Goal: Task Accomplishment & Management: Complete application form

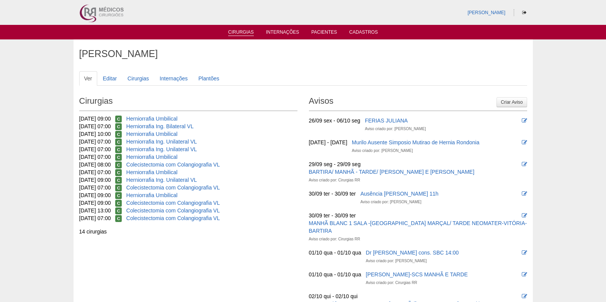
click at [240, 30] on link "Cirurgias" at bounding box center [241, 32] width 26 height 7
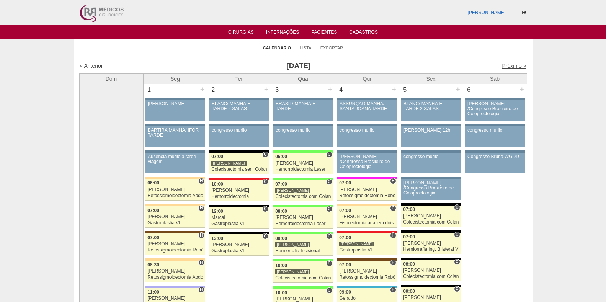
click at [502, 66] on link "Próximo »" at bounding box center [514, 66] width 24 height 6
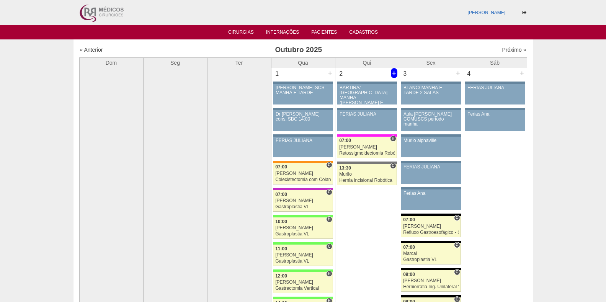
click at [394, 72] on div "+" at bounding box center [394, 73] width 7 height 10
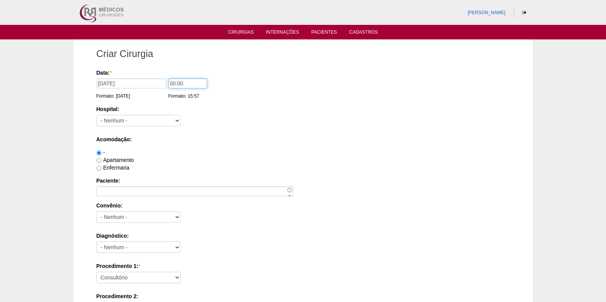
click at [172, 84] on input "00:00" at bounding box center [187, 84] width 39 height 10
type input "07:00"
click at [150, 119] on select "- Nenhum - 9 de Julho Albert Einstein Alvorada América Assunção Bartira Benefic…" at bounding box center [139, 120] width 84 height 11
select select "56"
click at [97, 115] on select "- Nenhum - 9 de Julho Albert Einstein Alvorada América Assunção Bartira Benefic…" at bounding box center [139, 120] width 84 height 11
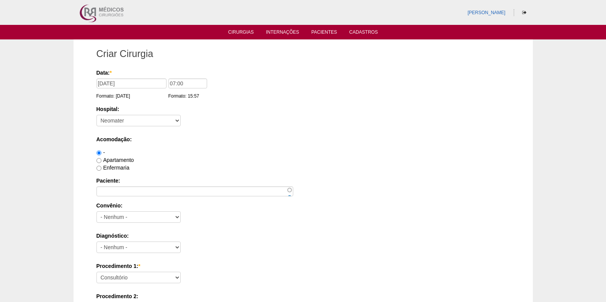
click at [114, 168] on label "Enfermaria" at bounding box center [113, 168] width 33 height 6
click at [101, 168] on input "Enfermaria" at bounding box center [99, 168] width 5 height 5
radio input "true"
click at [116, 160] on label "Apartamento" at bounding box center [116, 160] width 38 height 6
click at [101, 160] on input "Apartamento" at bounding box center [99, 160] width 5 height 5
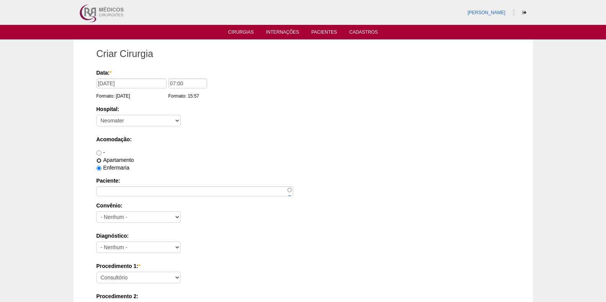
radio input "true"
click at [119, 167] on label "Enfermaria" at bounding box center [113, 168] width 33 height 6
click at [101, 167] on input "Enfermaria" at bounding box center [99, 168] width 5 height 5
radio input "true"
click at [132, 191] on input "Paciente:" at bounding box center [195, 191] width 197 height 10
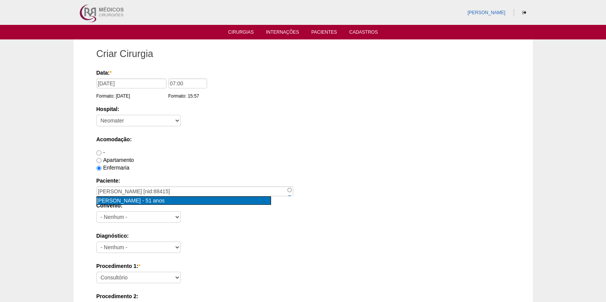
click at [139, 201] on span "Alexandre Moscatelli" at bounding box center [119, 201] width 44 height 6
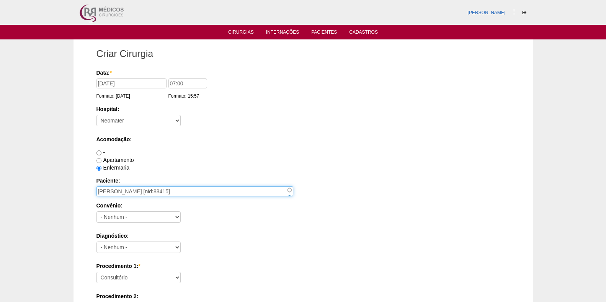
drag, startPoint x: 148, startPoint y: 190, endPoint x: 193, endPoint y: 189, distance: 45.6
click at [193, 189] on input "Alexandre Moscatelli [nid:88415]" at bounding box center [195, 191] width 197 height 10
type input "Alexandre Moscatelli"
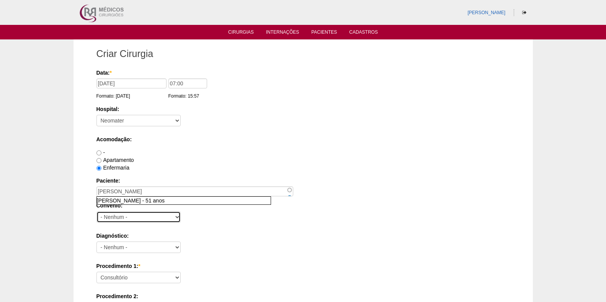
click at [121, 216] on select "- Nenhum - Abet Afresp Allianz Amil Blue Life Caasp Cabesp Caixa de Pensões Car…" at bounding box center [139, 216] width 84 height 11
select select "9809"
click at [97, 211] on select "- Nenhum - Abet Afresp Allianz Amil Blue Life Caasp Cabesp Caixa de Pensões Car…" at bounding box center [139, 216] width 84 height 11
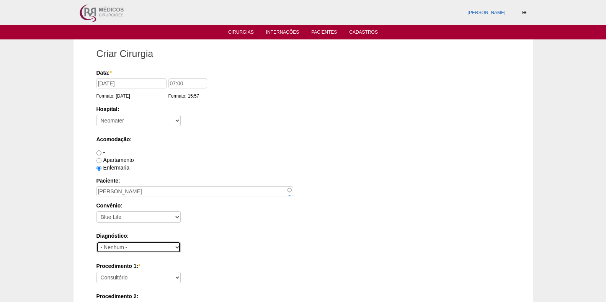
click at [130, 244] on select "- Nenhum - Abdome Agudo Abscesso Hepático Abscesso Perianal Abscesso Peritoneal…" at bounding box center [139, 247] width 84 height 11
select select "12"
click at [97, 242] on select "- Nenhum - Abdome Agudo Abscesso Hepático Abscesso Perianal Abscesso Peritoneal…" at bounding box center [139, 247] width 84 height 11
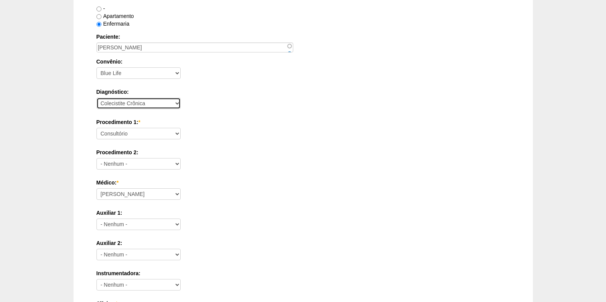
scroll to position [145, 0]
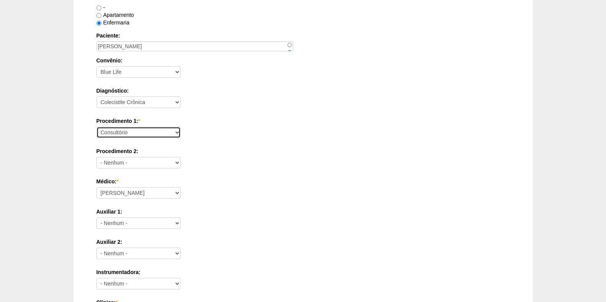
click at [164, 132] on select "Consultório Abscesso Hepático - Drenagem Abscesso perianal Amputação Abdômino P…" at bounding box center [139, 132] width 84 height 11
select select "3735"
click at [97, 127] on select "Consultório Abscesso Hepático - Drenagem Abscesso perianal Amputação Abdômino P…" at bounding box center [139, 132] width 84 height 11
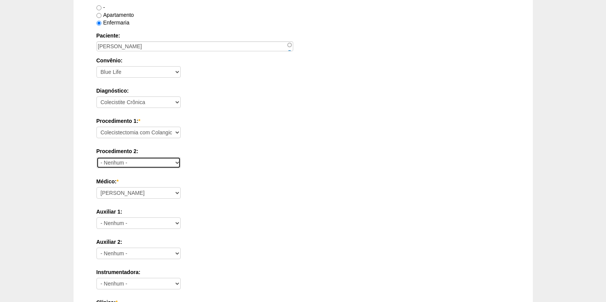
click at [165, 162] on select "- Nenhum - Consultório Abscesso Hepático - Drenagem Abscesso perianal Amputação…" at bounding box center [139, 162] width 84 height 11
select select "3740"
click at [97, 157] on select "- Nenhum - Consultório Abscesso Hepático - Drenagem Abscesso perianal Amputação…" at bounding box center [139, 162] width 84 height 11
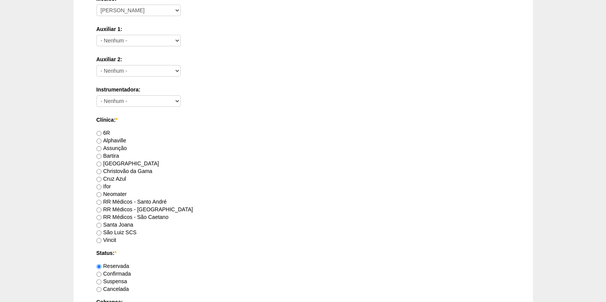
scroll to position [329, 0]
click at [110, 191] on label "Neomater" at bounding box center [112, 193] width 30 height 6
click at [101, 191] on input "Neomater" at bounding box center [99, 193] width 5 height 5
radio input "true"
click at [111, 272] on label "Confirmada" at bounding box center [114, 272] width 34 height 6
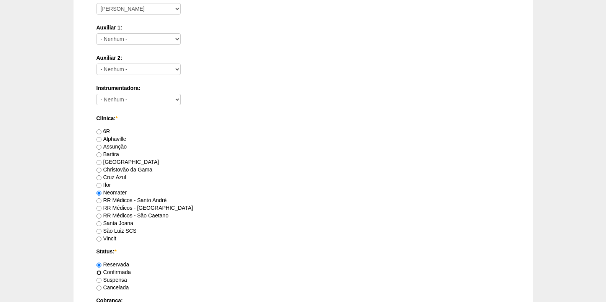
click at [101, 272] on input "Confirmada" at bounding box center [99, 272] width 5 height 5
radio input "true"
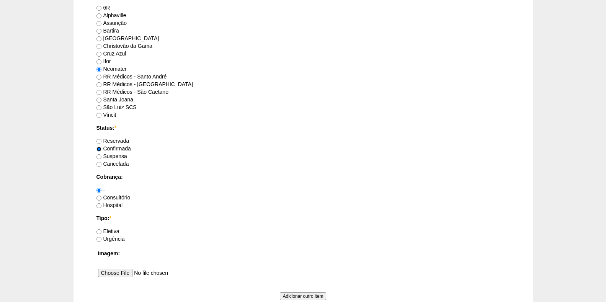
scroll to position [464, 0]
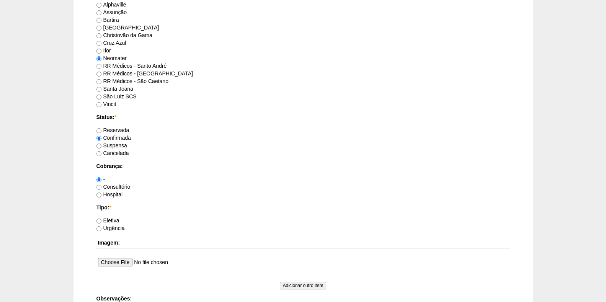
click at [118, 128] on label "Reservada" at bounding box center [113, 130] width 33 height 6
click at [101, 128] on input "Reservada" at bounding box center [99, 130] width 5 height 5
radio input "true"
click at [111, 193] on label "Hospital" at bounding box center [110, 194] width 26 height 6
click at [101, 193] on input "Hospital" at bounding box center [99, 195] width 5 height 5
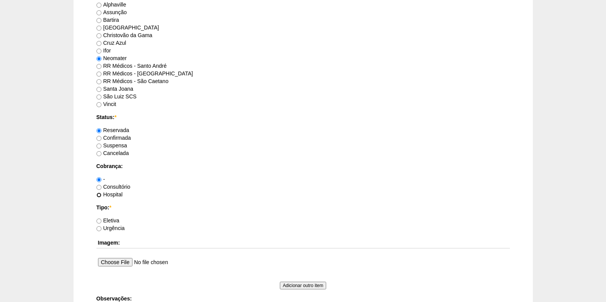
radio input "true"
click at [109, 216] on div "Tipo: * Eletiva Urgência" at bounding box center [304, 218] width 414 height 28
click at [111, 221] on label "Eletiva" at bounding box center [108, 221] width 23 height 6
click at [101, 221] on input "Eletiva" at bounding box center [99, 221] width 5 height 5
radio input "true"
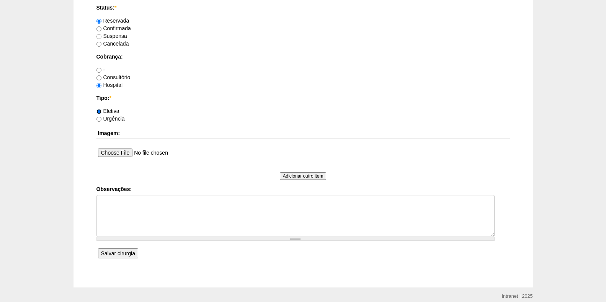
scroll to position [605, 0]
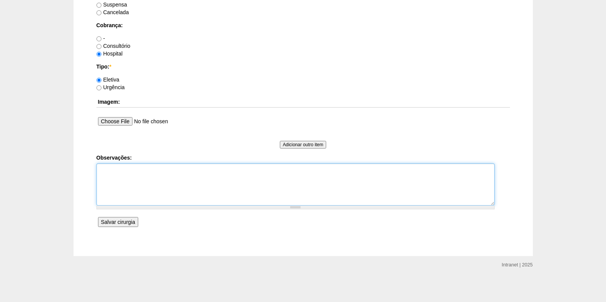
click at [119, 171] on textarea "Observações:" at bounding box center [296, 185] width 398 height 42
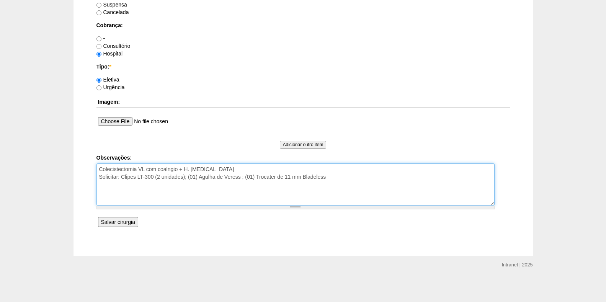
type textarea "Colecistectomia VL com coalngio + H. Umbilical Solicitar: Clipes LT-300 (2 unid…"
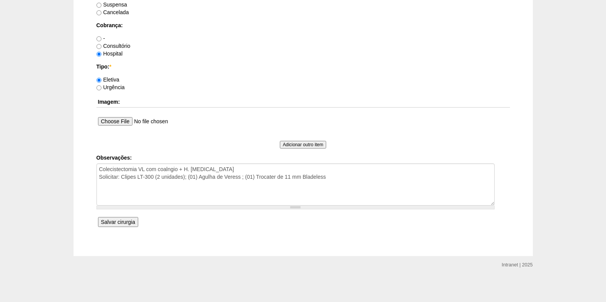
click at [111, 221] on input "Salvar cirurgia" at bounding box center [118, 222] width 40 height 10
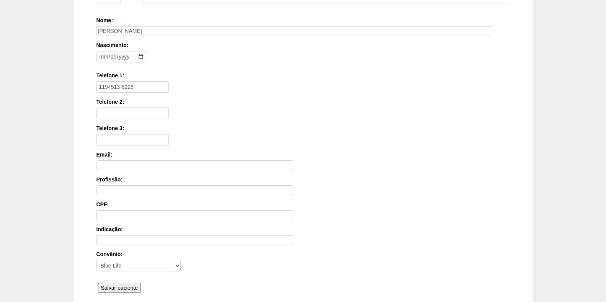
scroll to position [165, 0]
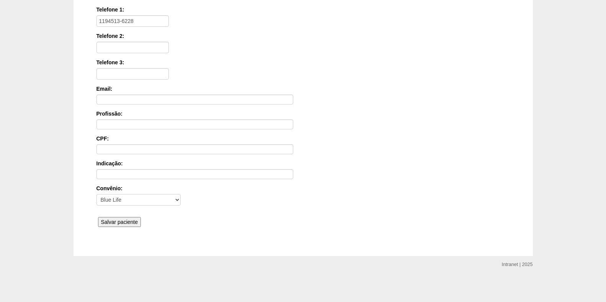
click at [110, 221] on input "Salvar paciente" at bounding box center [119, 222] width 43 height 10
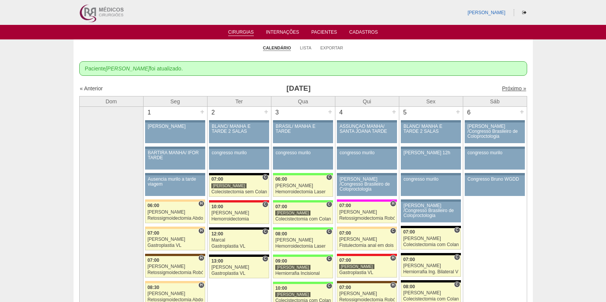
click at [504, 88] on link "Próximo »" at bounding box center [514, 88] width 24 height 6
